Goal: Information Seeking & Learning: Learn about a topic

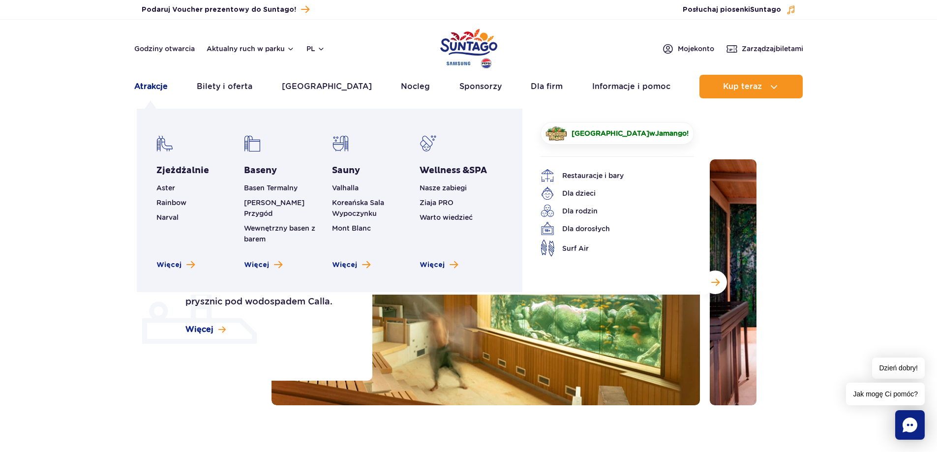
click at [149, 87] on link "Atrakcje" at bounding box center [150, 87] width 33 height 24
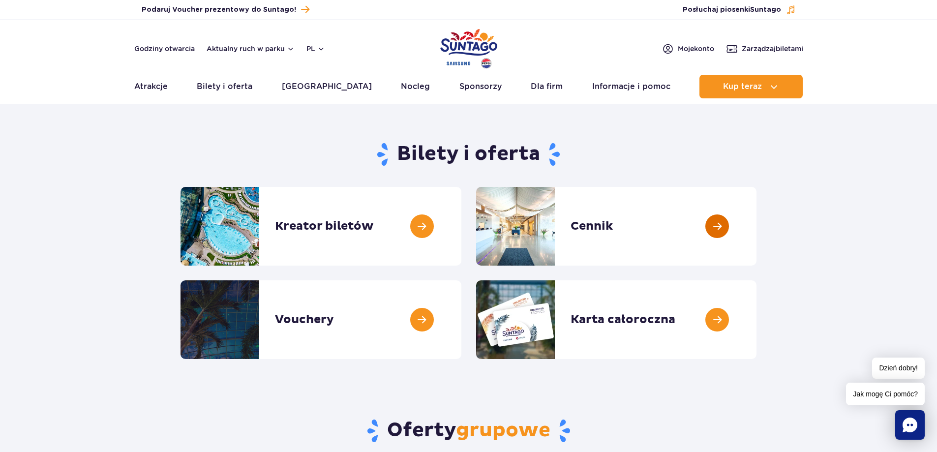
click at [756, 220] on link at bounding box center [756, 226] width 0 height 79
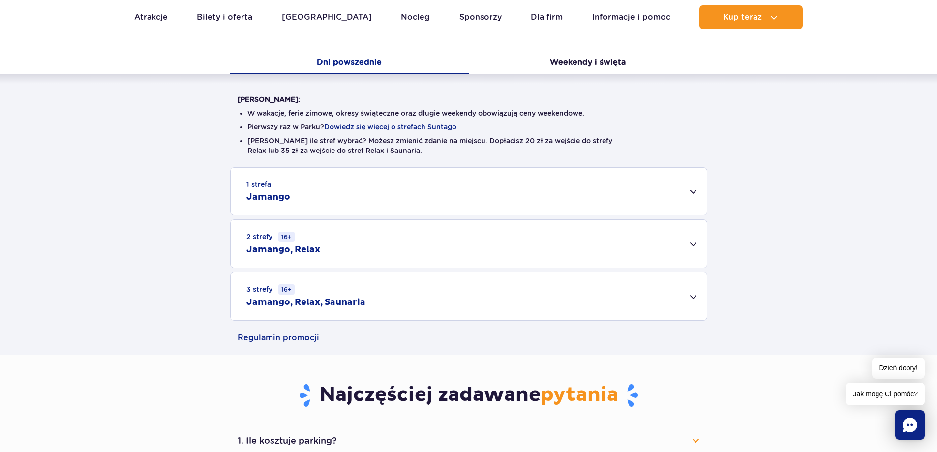
click at [692, 297] on div "3 strefy 16+ Jamango, Relax, Saunaria" at bounding box center [469, 296] width 476 height 48
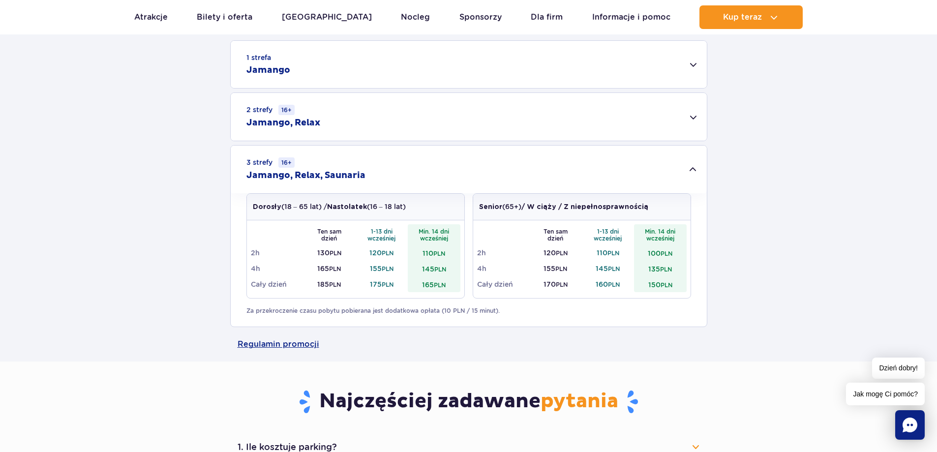
scroll to position [344, 0]
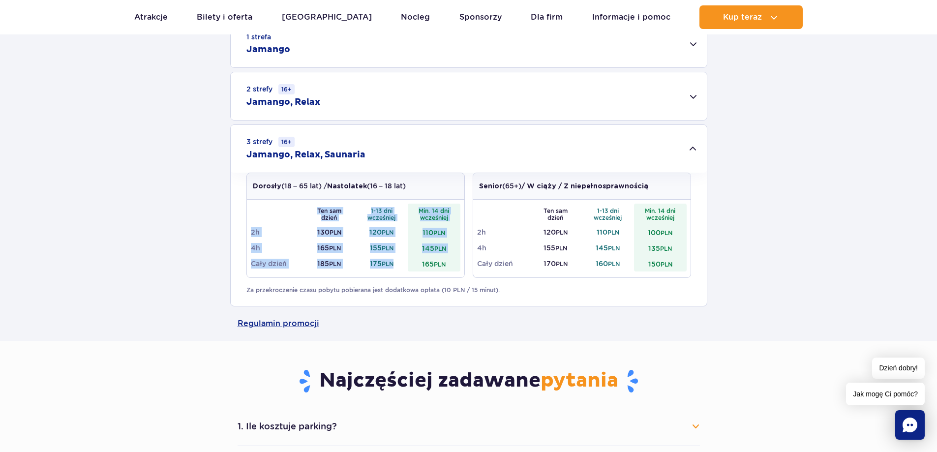
drag, startPoint x: 394, startPoint y: 265, endPoint x: 317, endPoint y: 207, distance: 96.7
click at [317, 207] on tbody "Ten sam dzień 1-13 dni wcześniej Min. 14 dni wcześniej 2h 130 PLN 120 PLN 110 P…" at bounding box center [355, 238] width 209 height 68
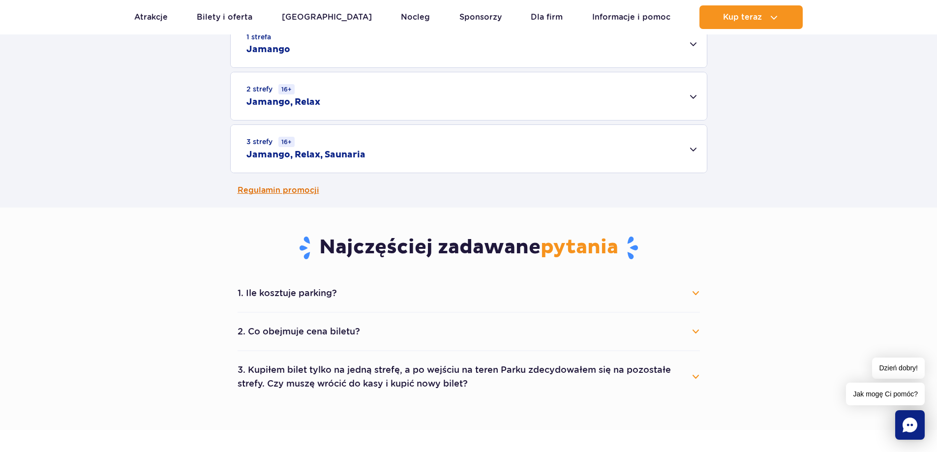
scroll to position [0, 0]
click at [180, 156] on div "1 strefa Jamango Dorosły (18 – 65 lat) / Nastolatek (16 – 18 lat) Ten sam dzień…" at bounding box center [468, 96] width 937 height 153
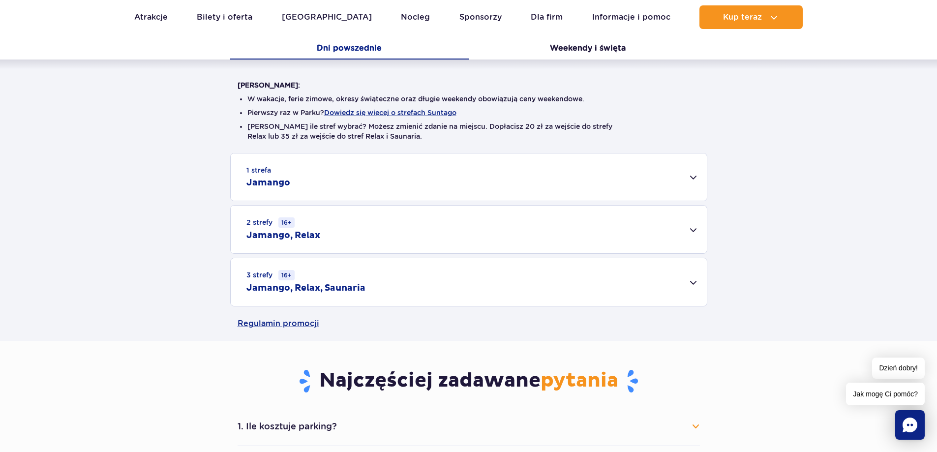
scroll to position [197, 0]
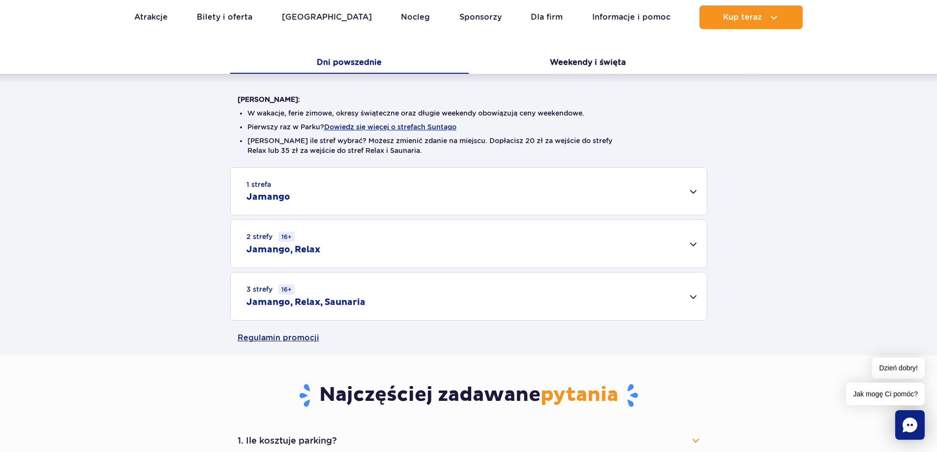
click at [695, 299] on div "3 strefy 16+ Jamango, Relax, Saunaria" at bounding box center [469, 296] width 476 height 48
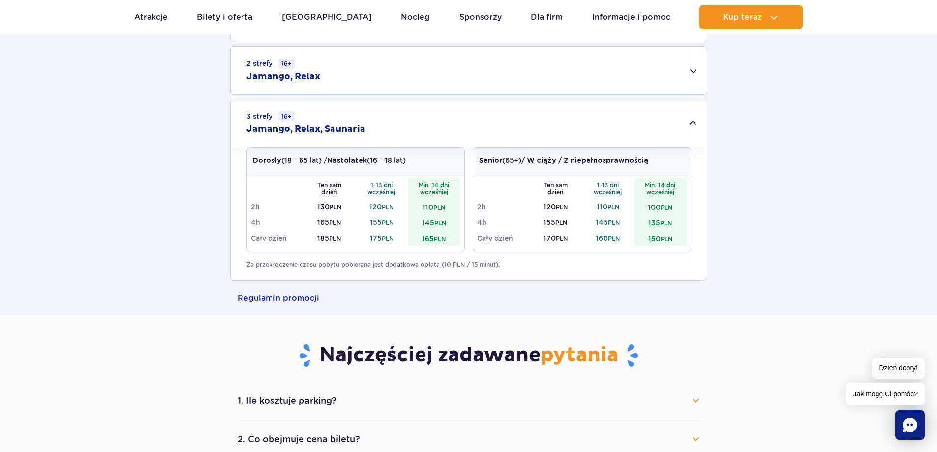
scroll to position [393, 0]
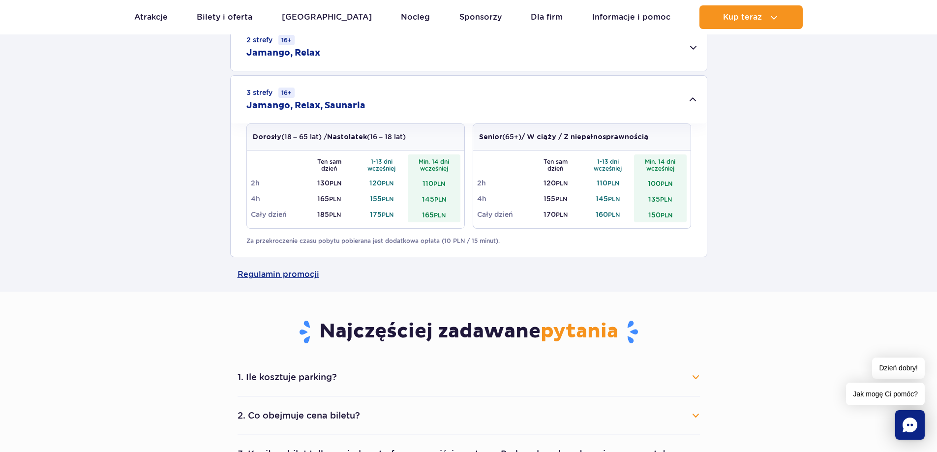
click at [442, 226] on div "Ten sam dzień 1-13 dni wcześniej Min. 14 dni wcześniej 2h 130 PLN 120 PLN 110 P…" at bounding box center [355, 189] width 217 height 78
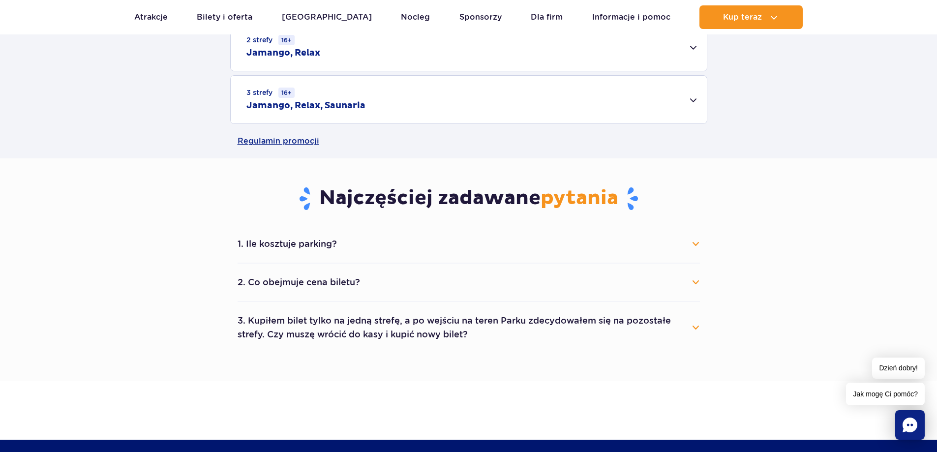
click at [693, 99] on div "3 strefy 16+ Jamango, Relax, Saunaria" at bounding box center [469, 100] width 476 height 48
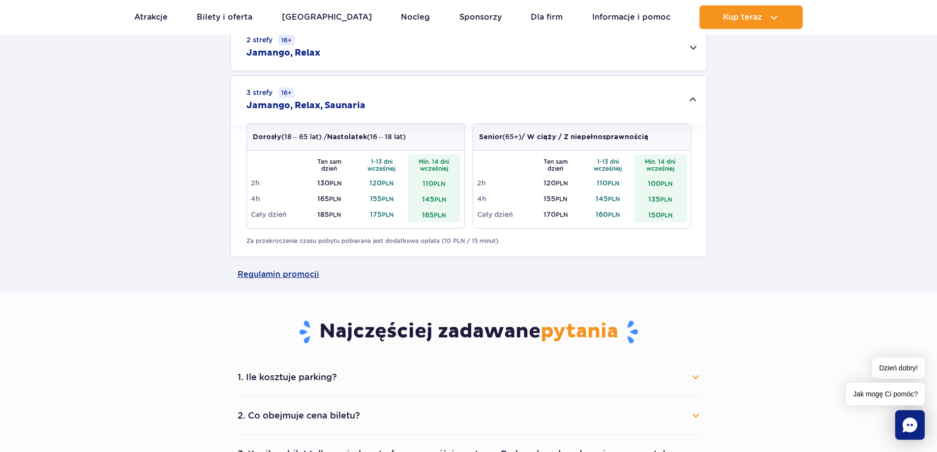
click at [427, 173] on th "Min. 14 dni wcześniej" at bounding box center [434, 164] width 53 height 21
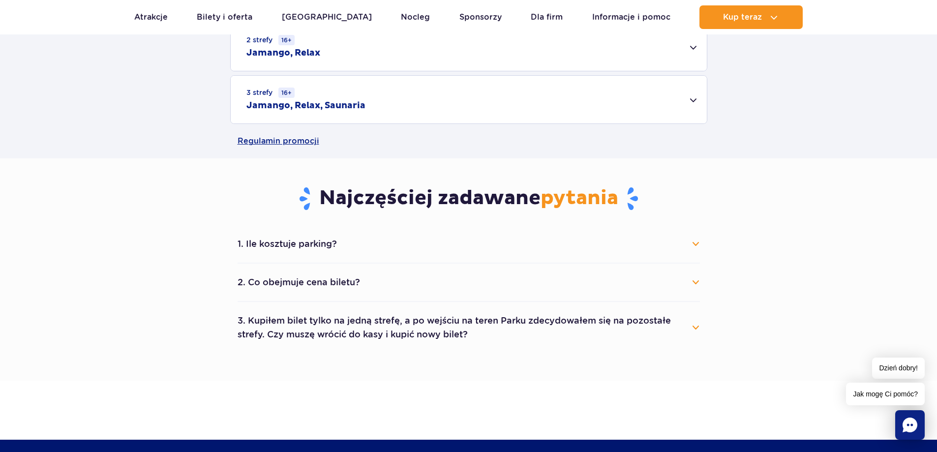
click at [690, 102] on div "3 strefy 16+ Jamango, Relax, Saunaria" at bounding box center [469, 100] width 476 height 48
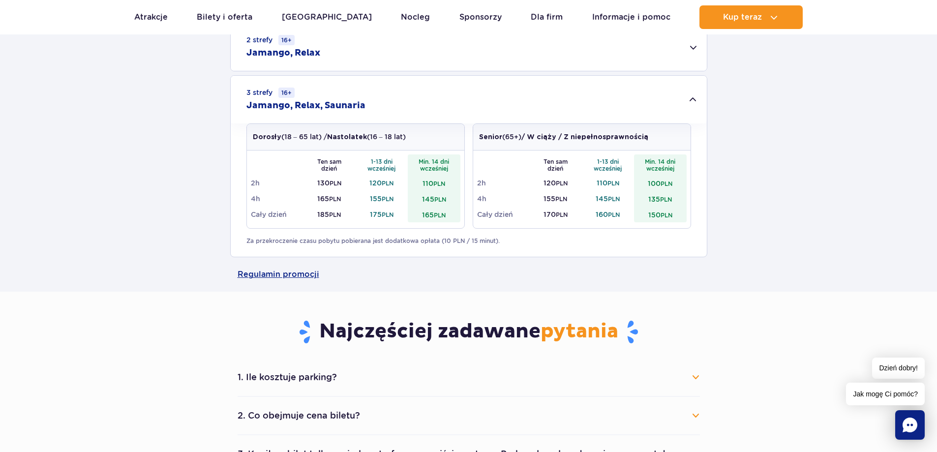
click at [236, 190] on div "Dorosły (18 – 65 lat) / Nastolatek (16 – 18 lat) Ten sam dzień 1-13 dni wcześni…" at bounding box center [469, 189] width 476 height 133
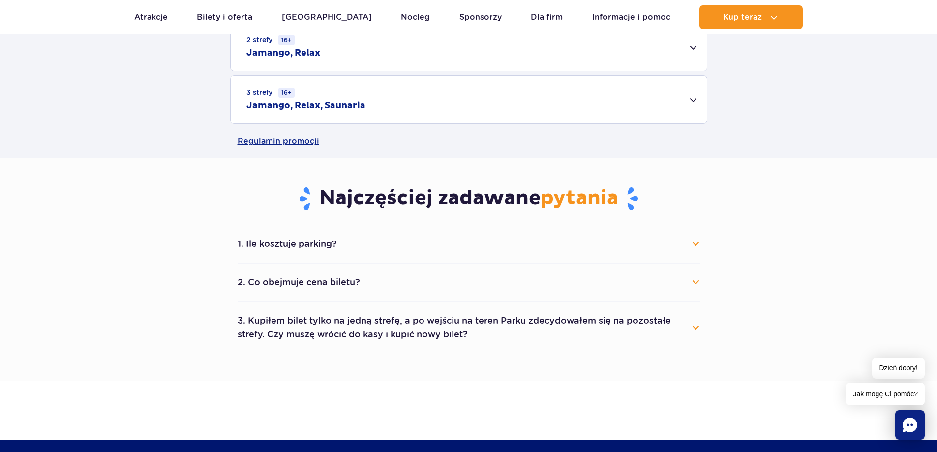
click at [692, 100] on div "3 strefy 16+ Jamango, Relax, Saunaria" at bounding box center [469, 100] width 476 height 48
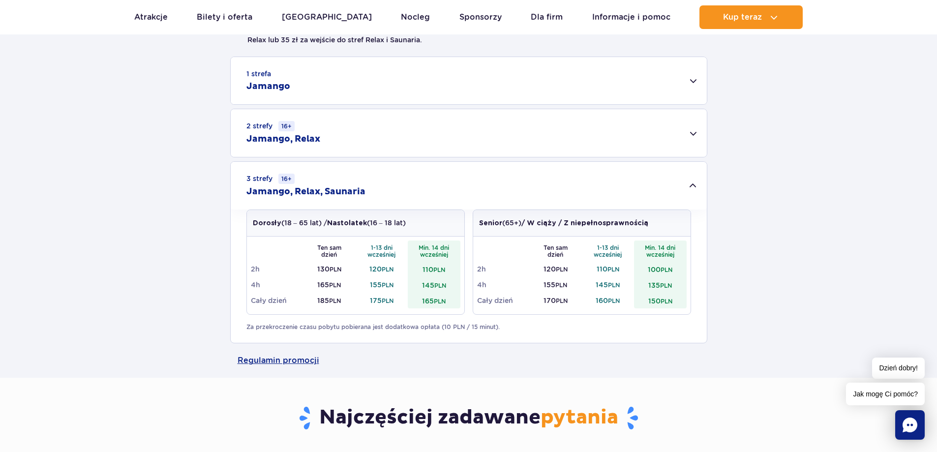
scroll to position [246, 0]
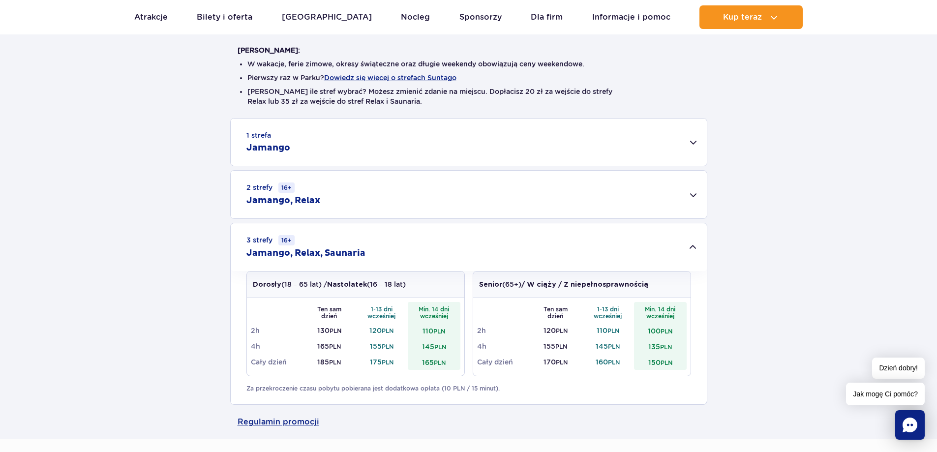
click at [694, 138] on div "1 strefa Jamango" at bounding box center [469, 141] width 476 height 47
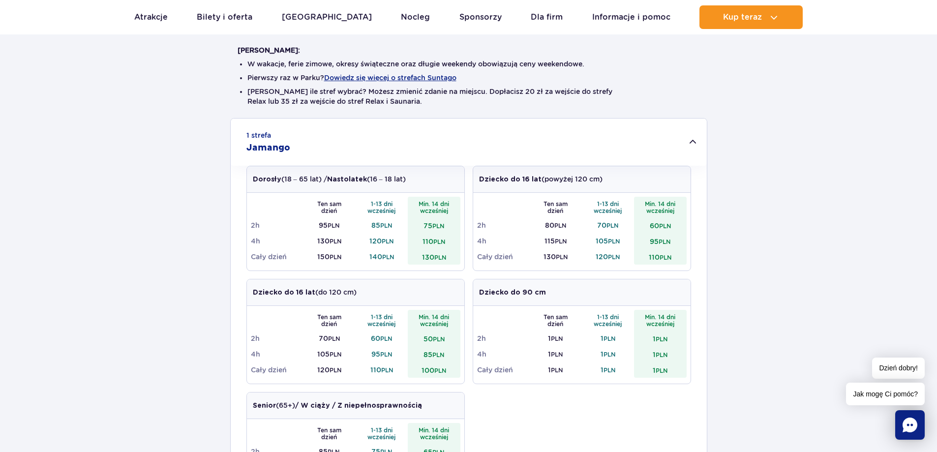
click at [695, 140] on div "1 strefa Jamango" at bounding box center [469, 141] width 476 height 47
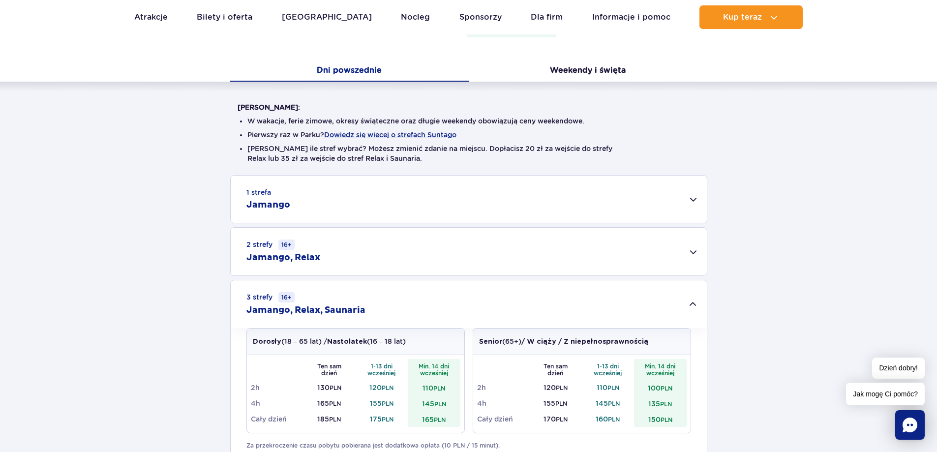
scroll to position [0, 0]
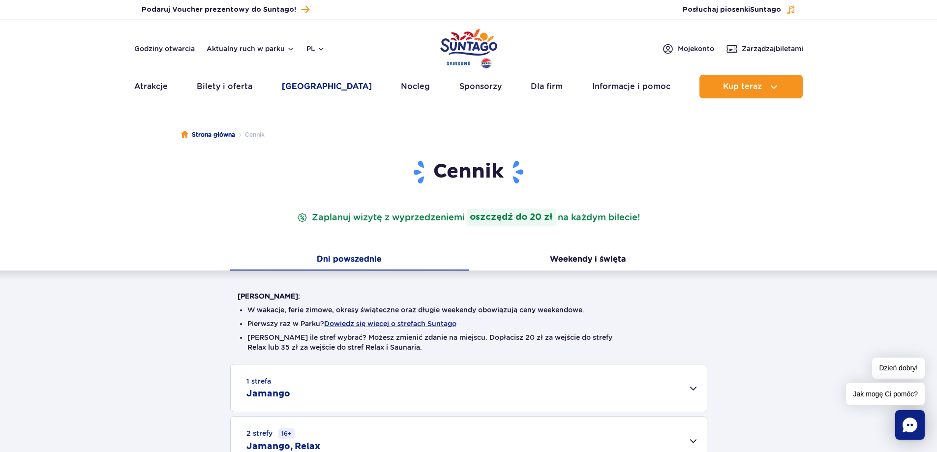
click at [317, 89] on link "[GEOGRAPHIC_DATA]" at bounding box center [327, 87] width 90 height 24
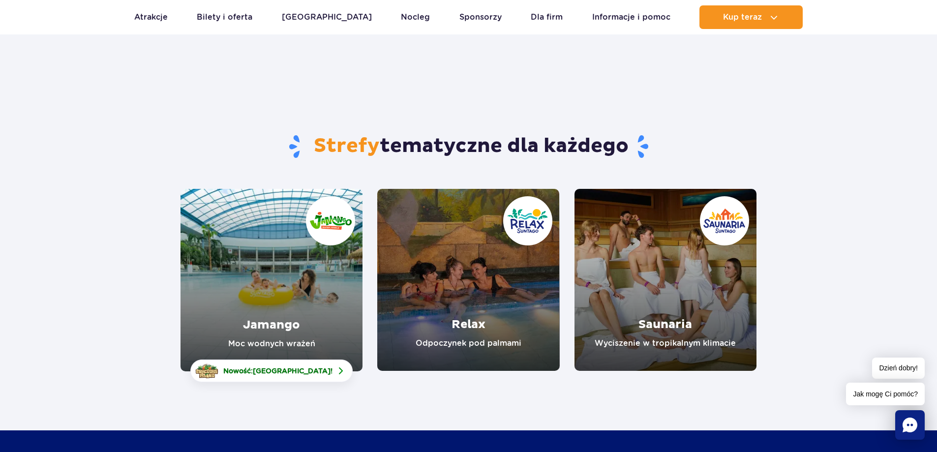
scroll to position [147, 0]
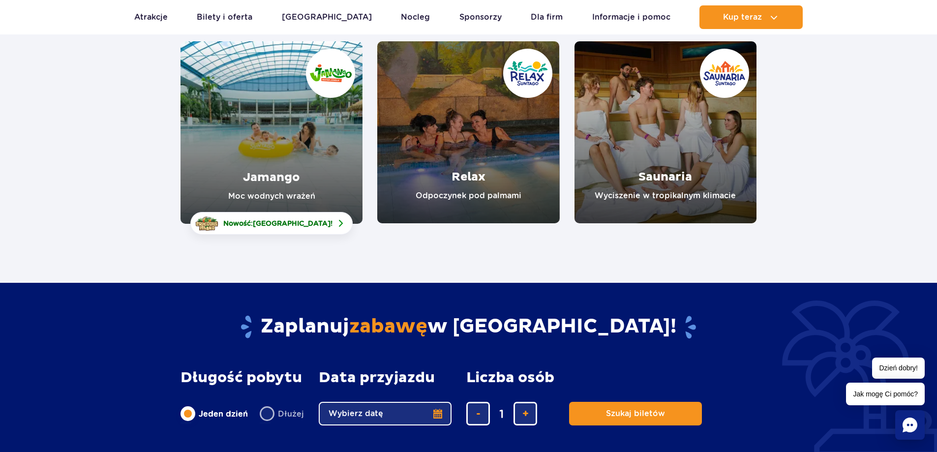
click at [246, 123] on link "Jamango" at bounding box center [271, 132] width 182 height 182
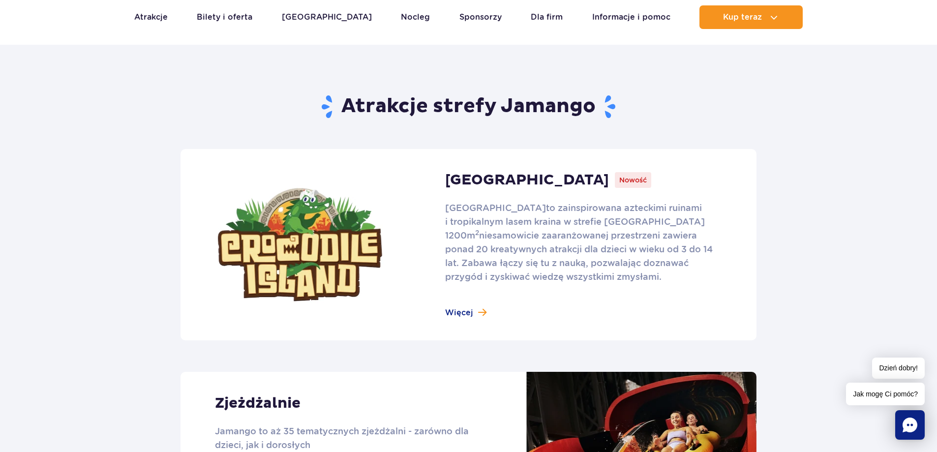
scroll to position [541, 0]
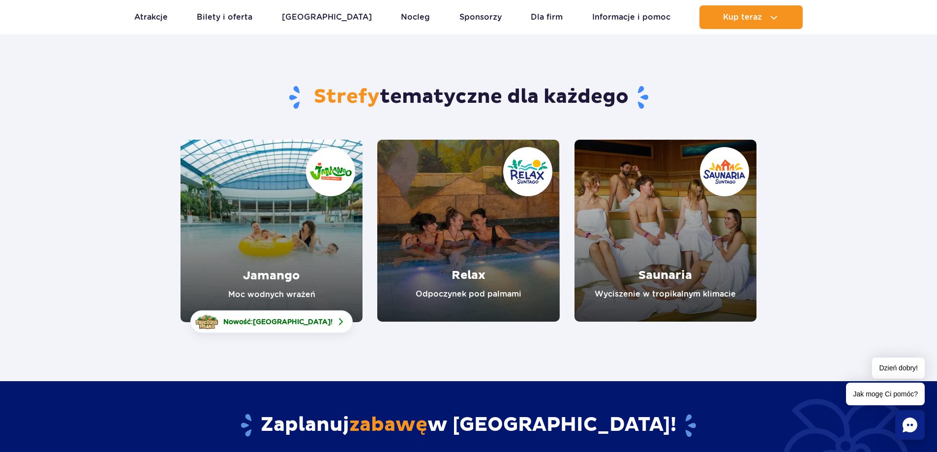
click at [461, 205] on link "Relax" at bounding box center [468, 231] width 182 height 182
click at [532, 213] on link "Relax" at bounding box center [468, 231] width 182 height 182
click at [687, 172] on link "Saunaria" at bounding box center [665, 231] width 182 height 182
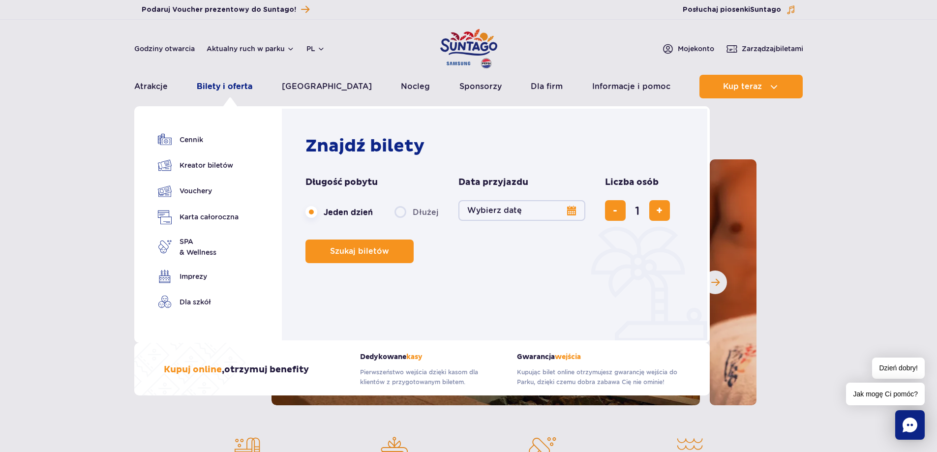
click at [249, 81] on link "Bilety i oferta" at bounding box center [225, 87] width 56 height 24
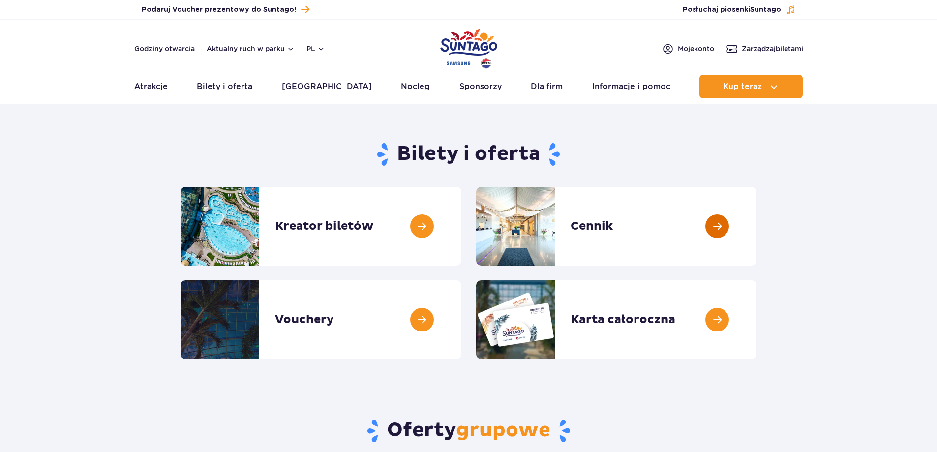
click at [756, 225] on link at bounding box center [756, 226] width 0 height 79
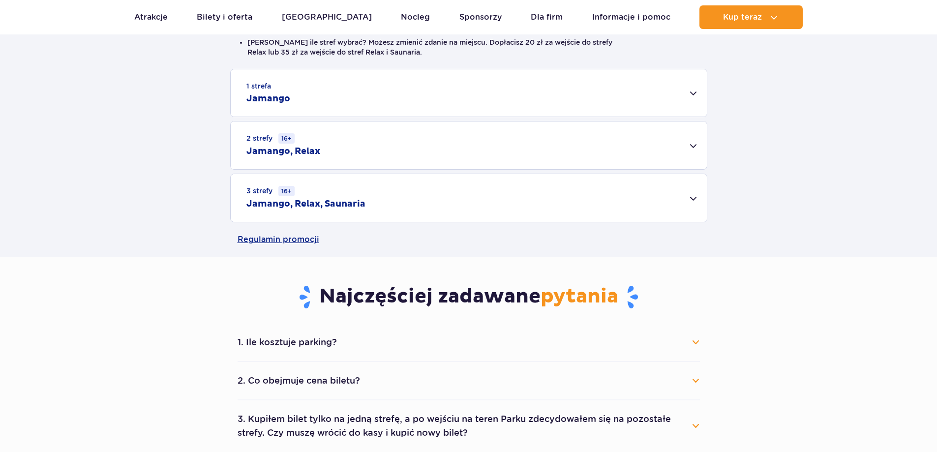
click at [360, 148] on div "2 strefy 16+ Jamango, Relax" at bounding box center [469, 145] width 476 height 48
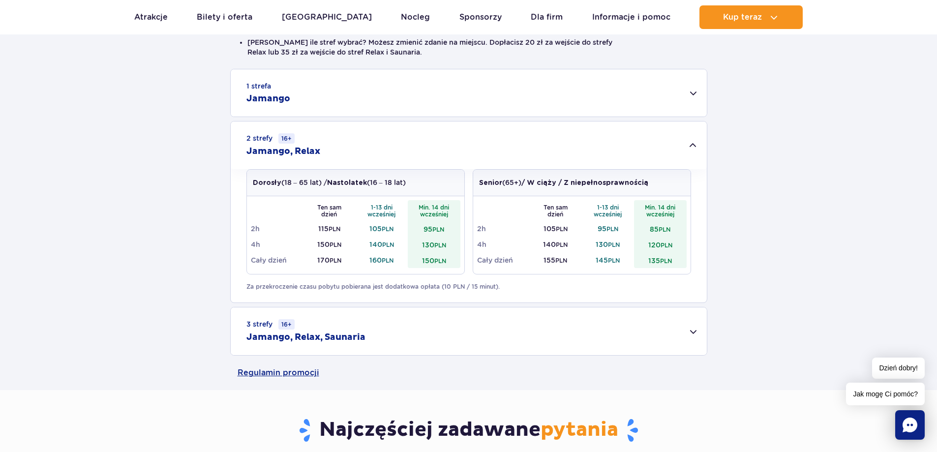
click at [393, 333] on div "3 strefy 16+ Jamango, Relax, Saunaria" at bounding box center [469, 331] width 476 height 48
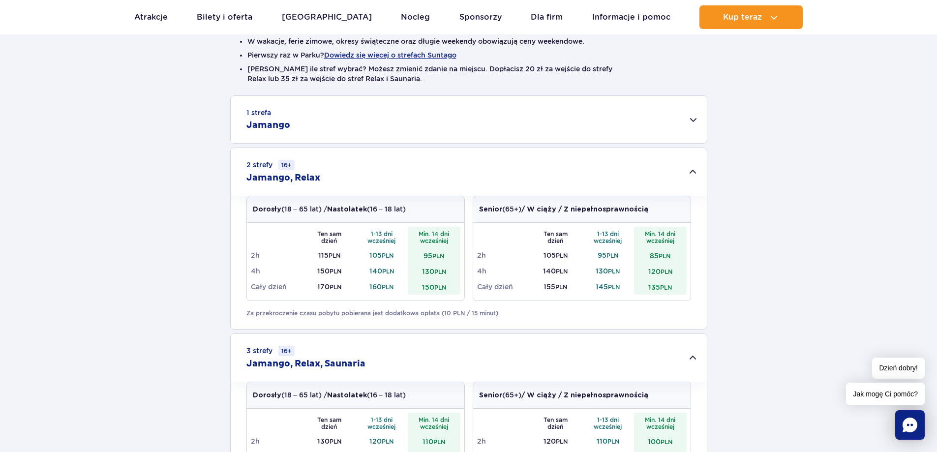
scroll to position [246, 0]
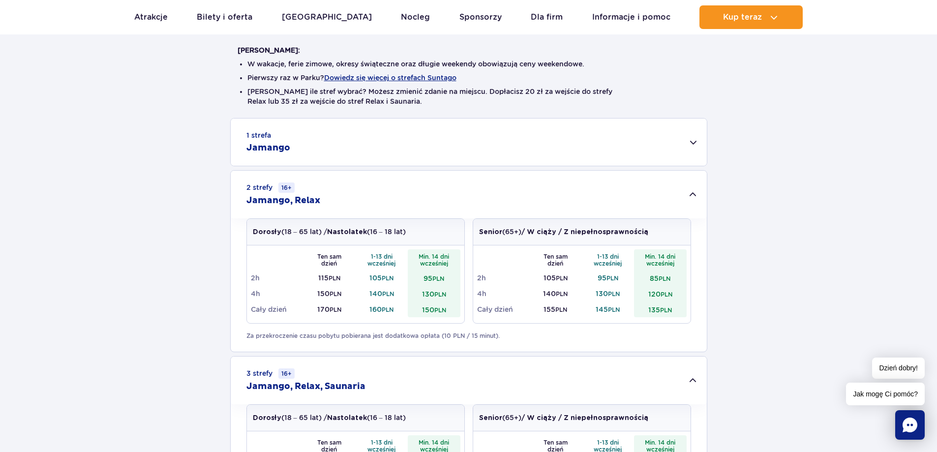
click at [331, 147] on div "1 strefa Jamango" at bounding box center [469, 141] width 476 height 47
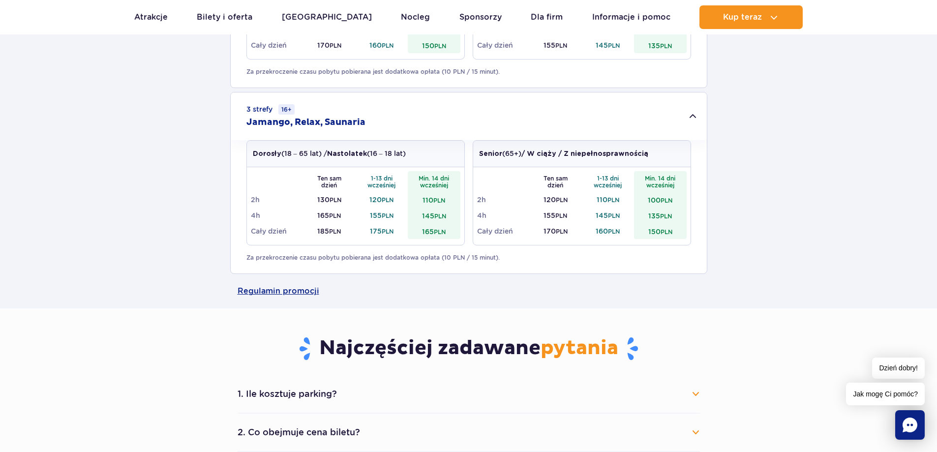
scroll to position [1032, 0]
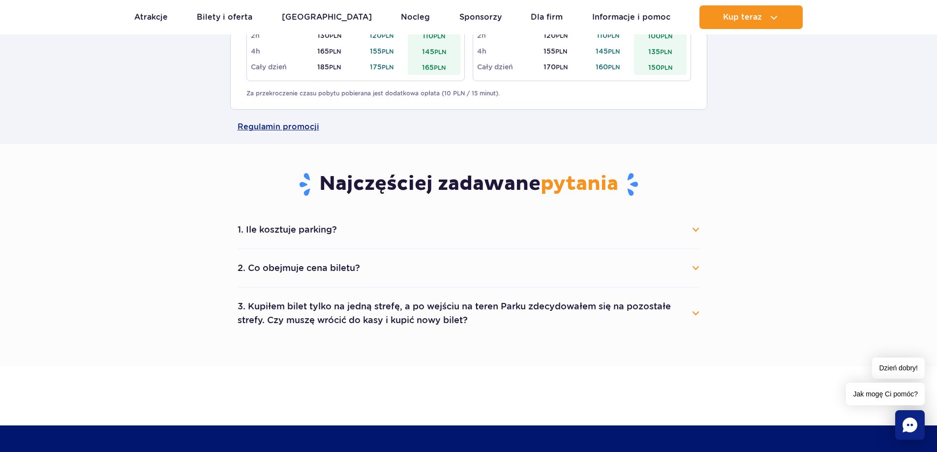
click at [355, 231] on button "1. Ile kosztuje parking?" at bounding box center [468, 230] width 462 height 22
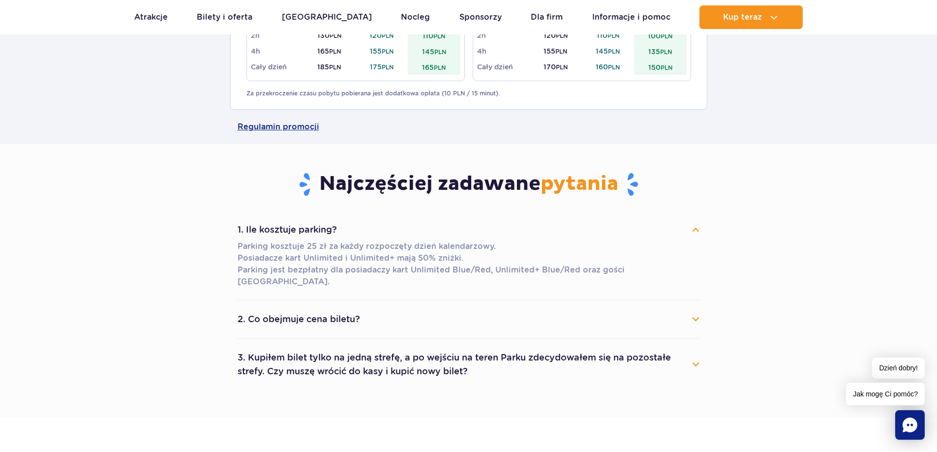
click at [422, 308] on button "2. Co obejmuje cena biletu?" at bounding box center [468, 319] width 462 height 22
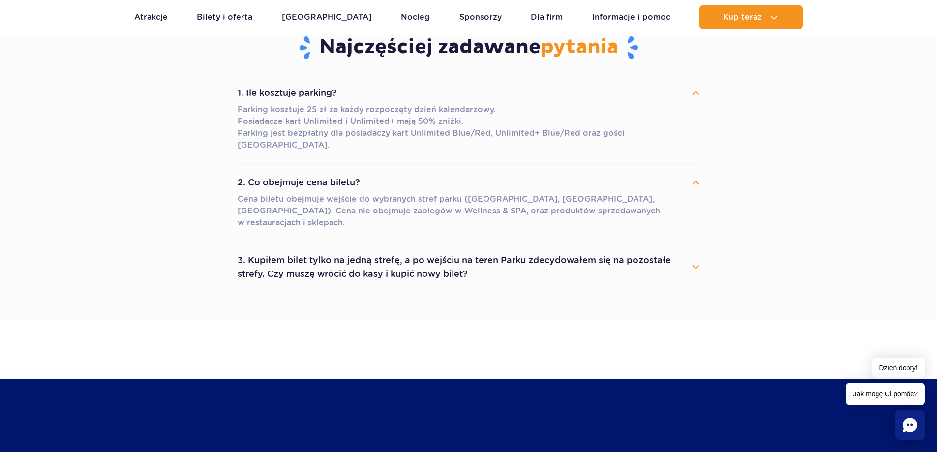
scroll to position [1180, 0]
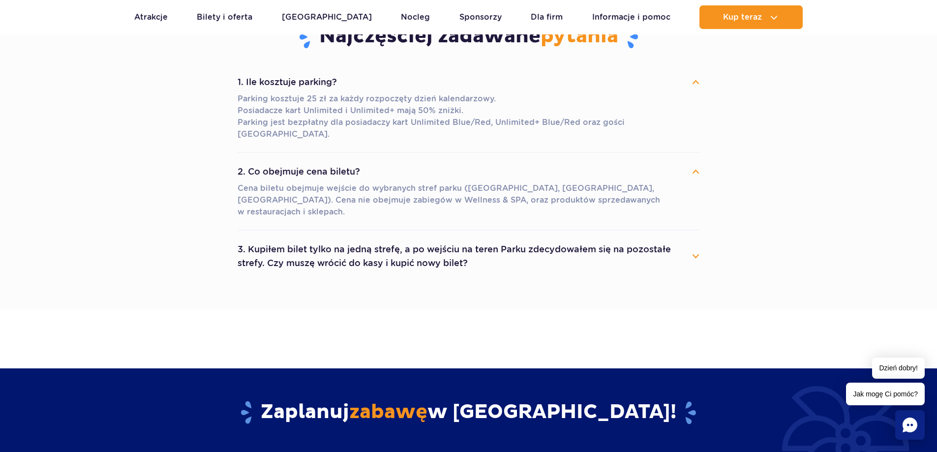
click at [514, 238] on button "3. Kupiłem bilet tylko na jedną strefę, a po wejściu na teren Parku zdecydowałe…" at bounding box center [468, 255] width 462 height 35
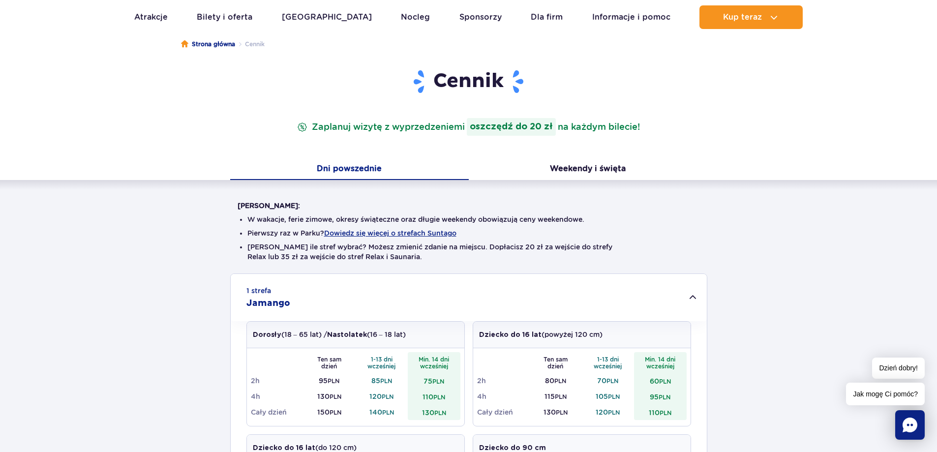
scroll to position [0, 0]
